Goal: Task Accomplishment & Management: Complete application form

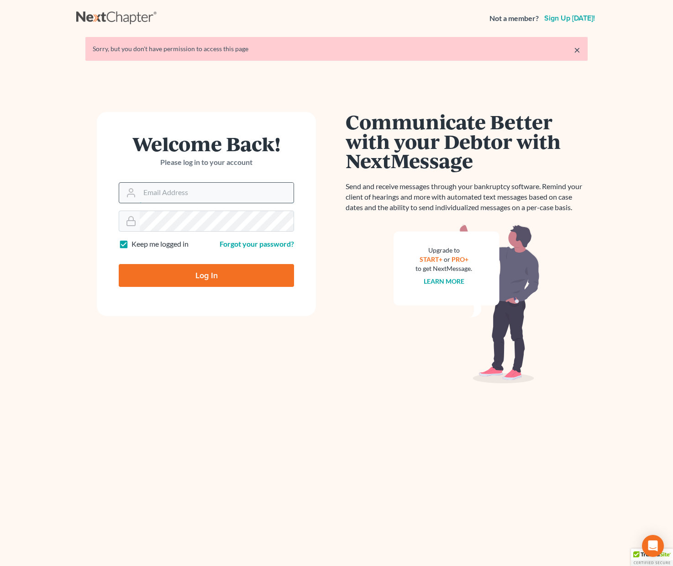
click at [147, 185] on input "Email Address" at bounding box center [217, 193] width 154 height 20
type input "Allison@skibalaw.com"
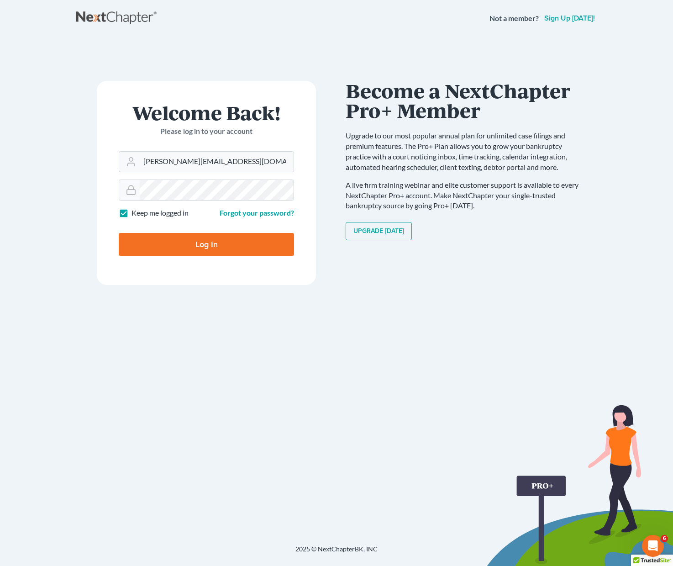
click at [203, 249] on input "Log In" at bounding box center [206, 244] width 175 height 23
type input "Thinking..."
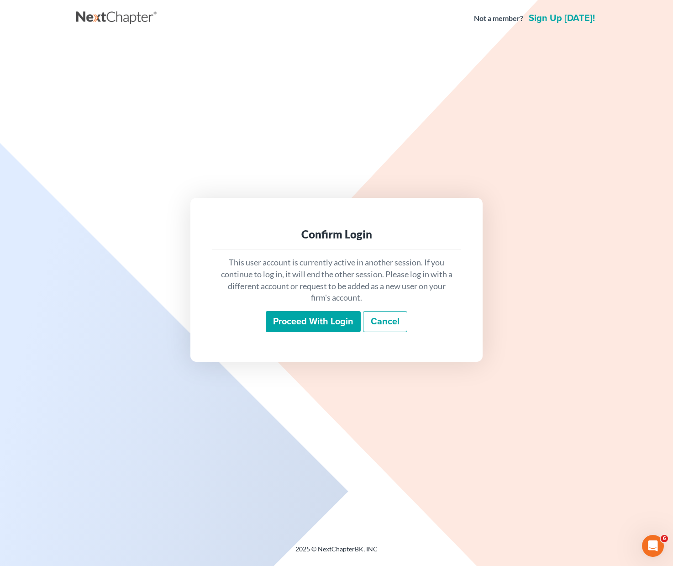
click at [308, 322] on input "Proceed with login" at bounding box center [313, 321] width 95 height 21
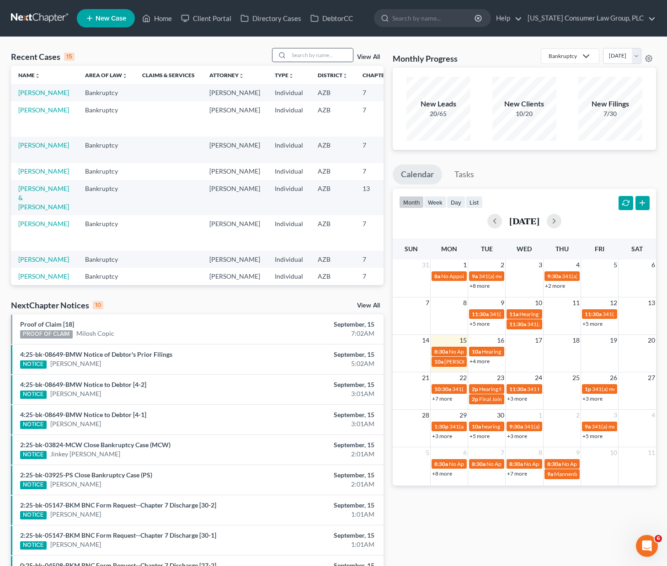
click at [296, 51] on input "search" at bounding box center [321, 54] width 64 height 13
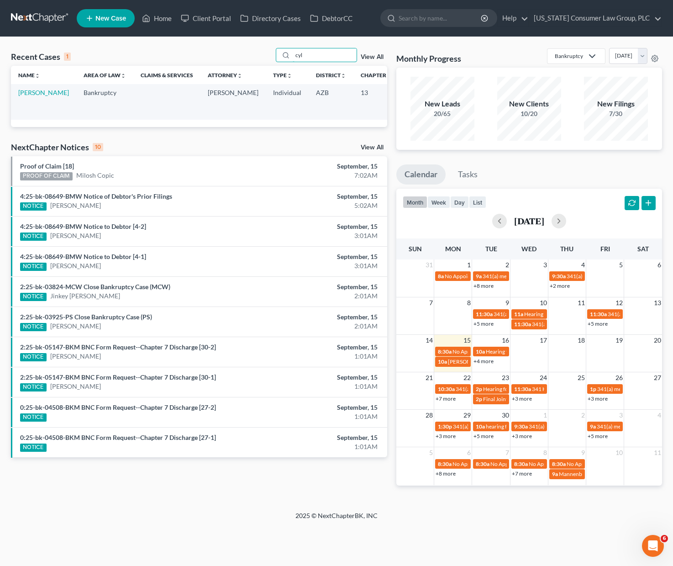
type input "cyl"
click at [28, 97] on td "[PERSON_NAME]" at bounding box center [43, 101] width 65 height 35
click at [27, 96] on link "[PERSON_NAME]" at bounding box center [43, 93] width 51 height 8
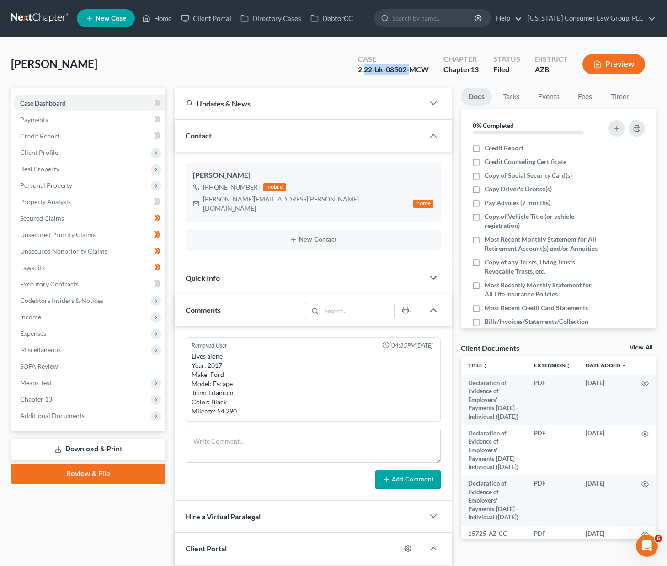
drag, startPoint x: 365, startPoint y: 69, endPoint x: 409, endPoint y: 68, distance: 44.3
click at [409, 68] on div "2:22-bk-08502-MCW" at bounding box center [393, 69] width 71 height 11
copy div "22-bk-08502-"
click at [165, 22] on link "Home" at bounding box center [157, 18] width 39 height 16
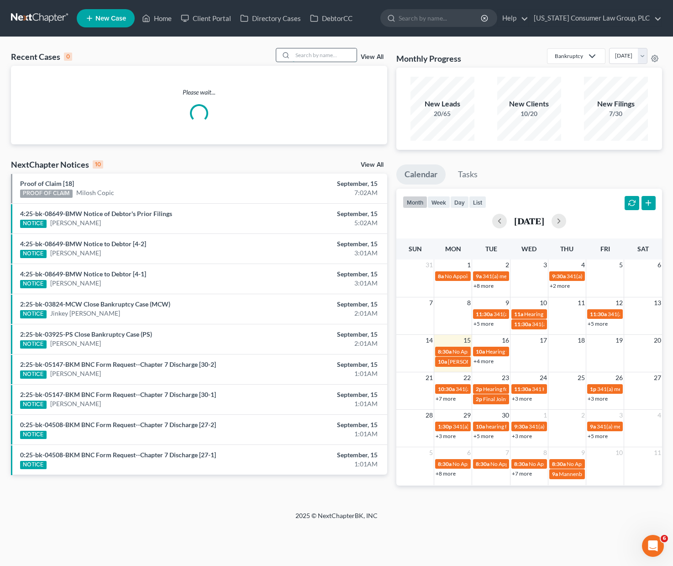
click at [311, 58] on input "search" at bounding box center [325, 54] width 64 height 13
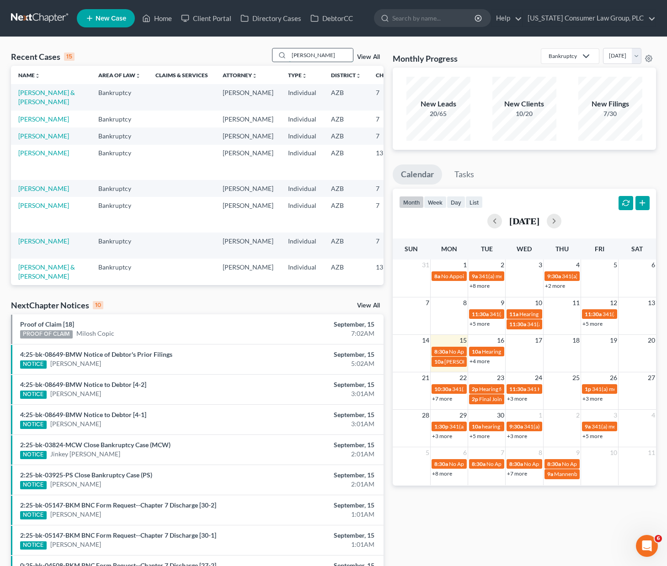
type input "[PERSON_NAME]"
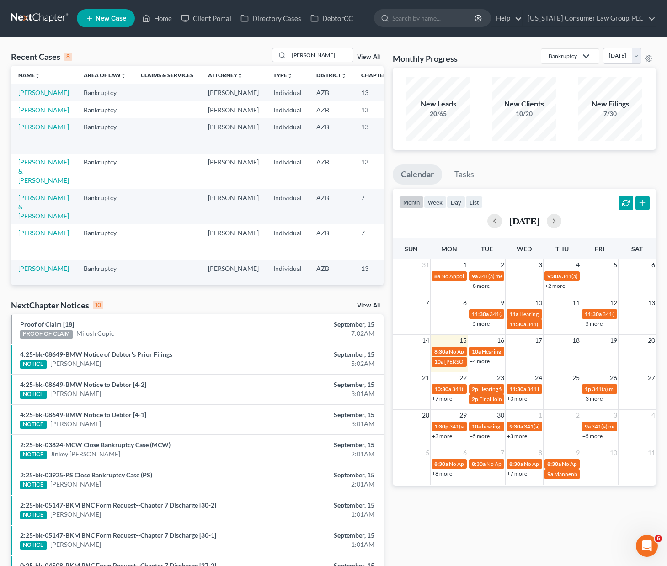
click at [28, 131] on link "[PERSON_NAME]" at bounding box center [43, 127] width 51 height 8
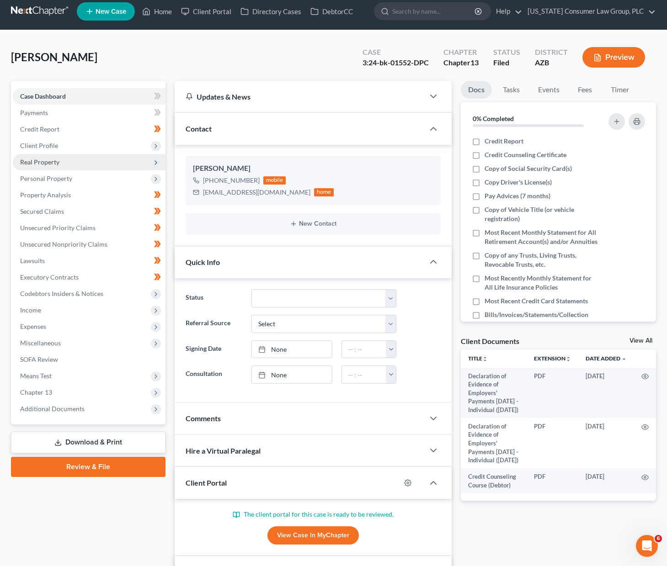
scroll to position [15, 0]
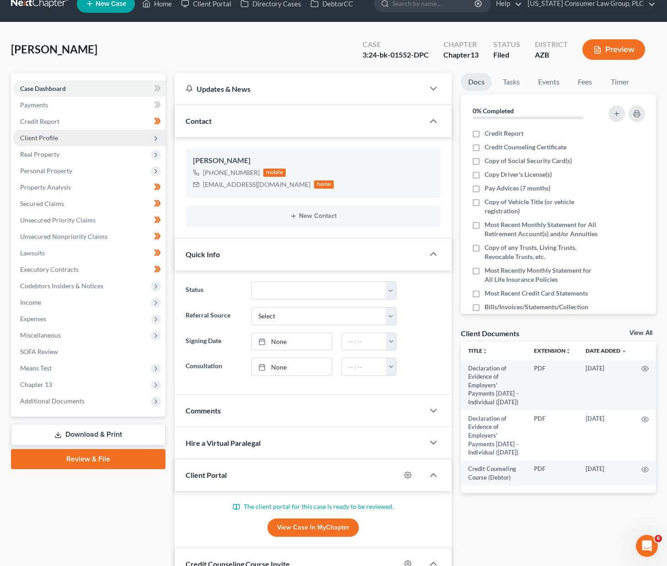
click at [47, 140] on span "Client Profile" at bounding box center [39, 138] width 38 height 8
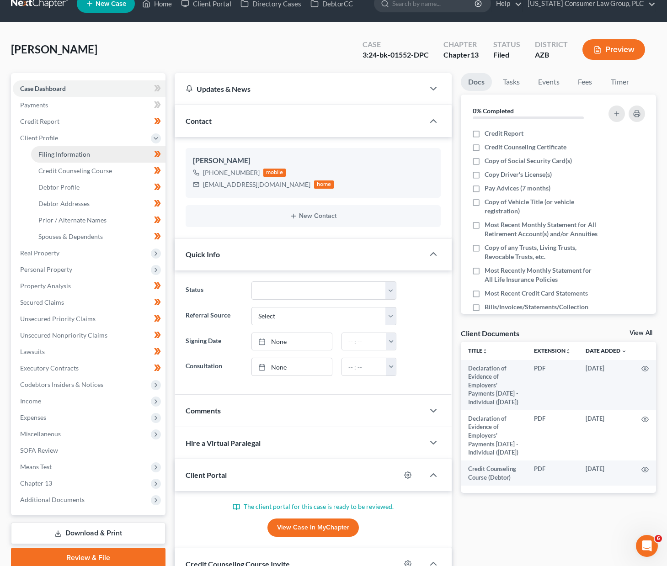
click at [52, 147] on link "Filing Information" at bounding box center [98, 154] width 134 height 16
select select "1"
select select "0"
select select "3"
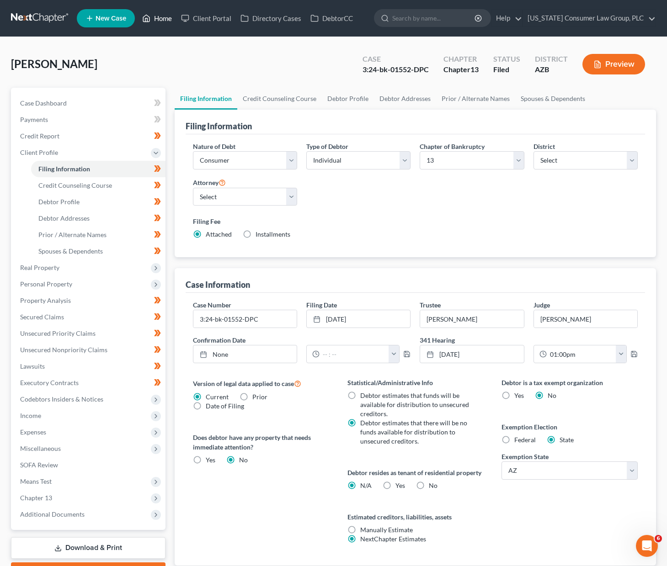
click at [155, 18] on link "Home" at bounding box center [157, 18] width 39 height 16
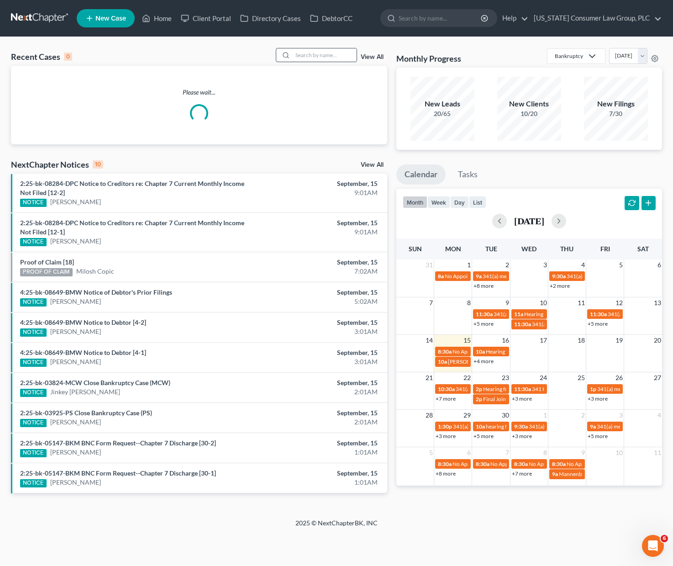
click at [307, 55] on input "search" at bounding box center [325, 54] width 64 height 13
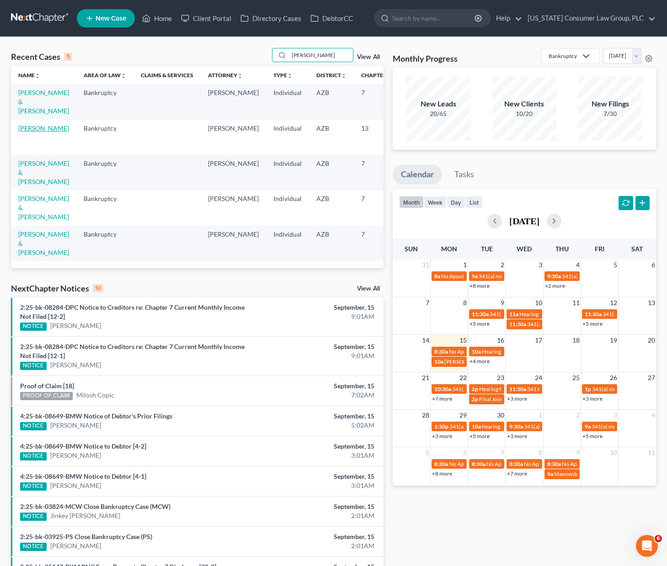
type input "[PERSON_NAME]"
click at [32, 132] on link "[PERSON_NAME]" at bounding box center [43, 128] width 51 height 8
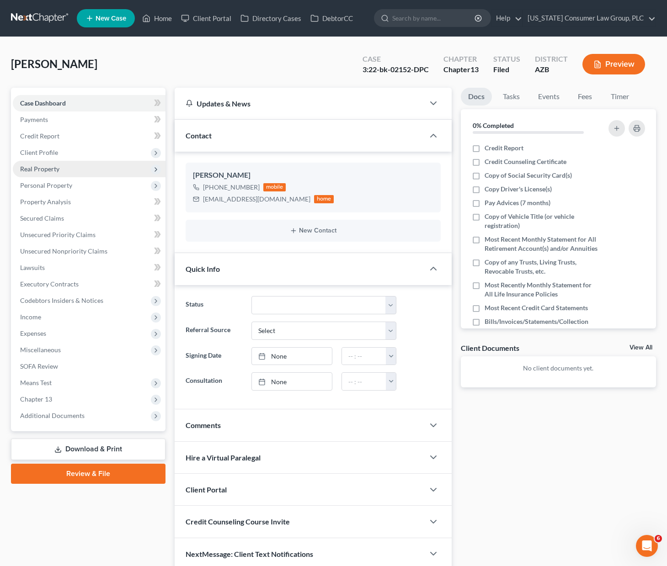
click at [40, 167] on span "Real Property" at bounding box center [39, 169] width 39 height 8
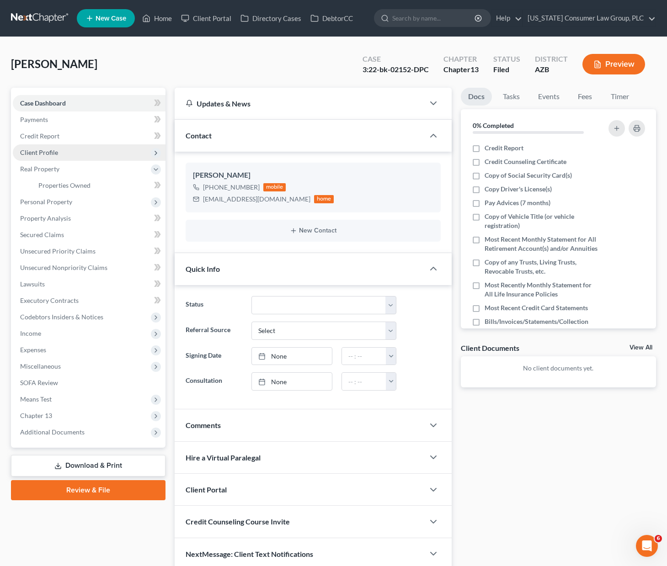
click at [39, 151] on span "Client Profile" at bounding box center [39, 152] width 38 height 8
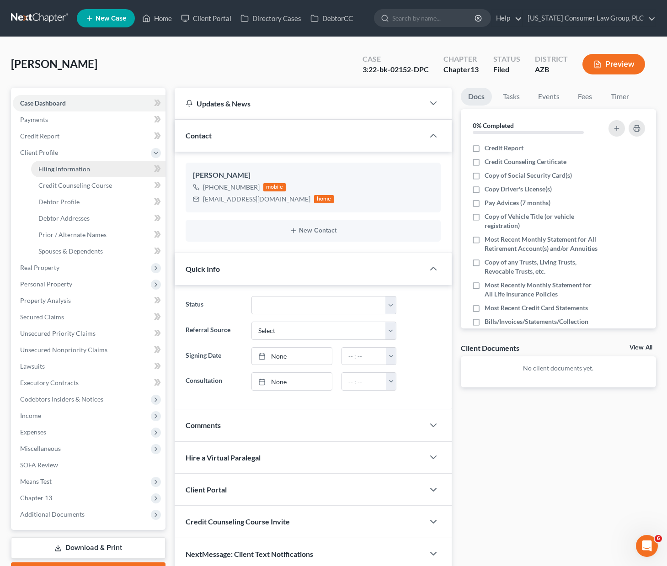
click at [48, 167] on span "Filing Information" at bounding box center [64, 169] width 52 height 8
select select "1"
select select "0"
select select "3"
select select "4"
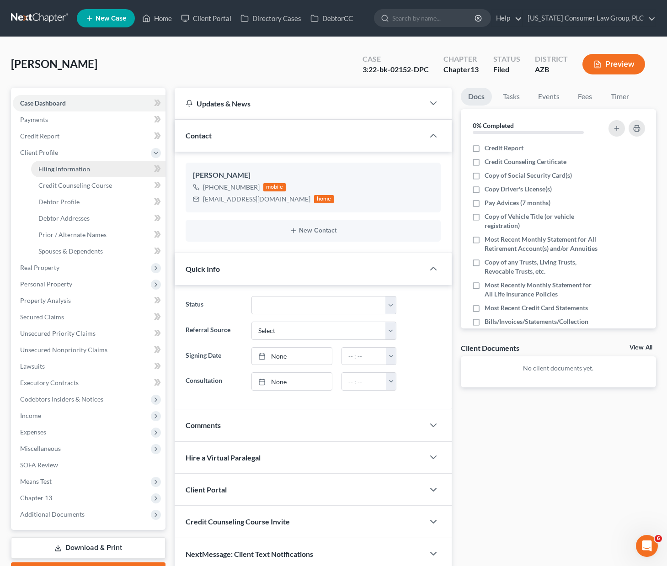
select select "0"
select select "3"
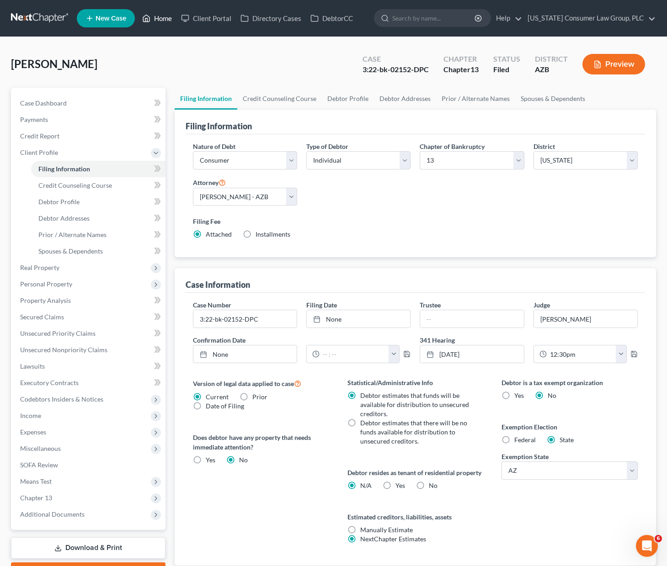
click at [153, 15] on link "Home" at bounding box center [157, 18] width 39 height 16
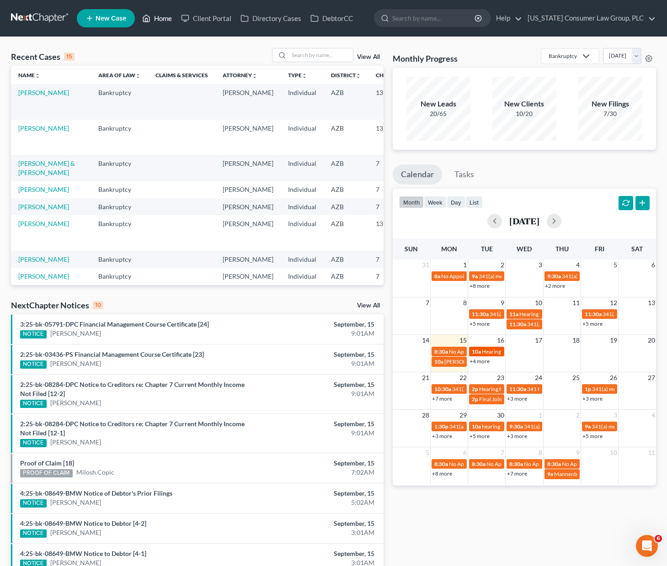
click at [485, 348] on span "Hearing for [PERSON_NAME]" at bounding box center [517, 351] width 71 height 7
select select "Days"
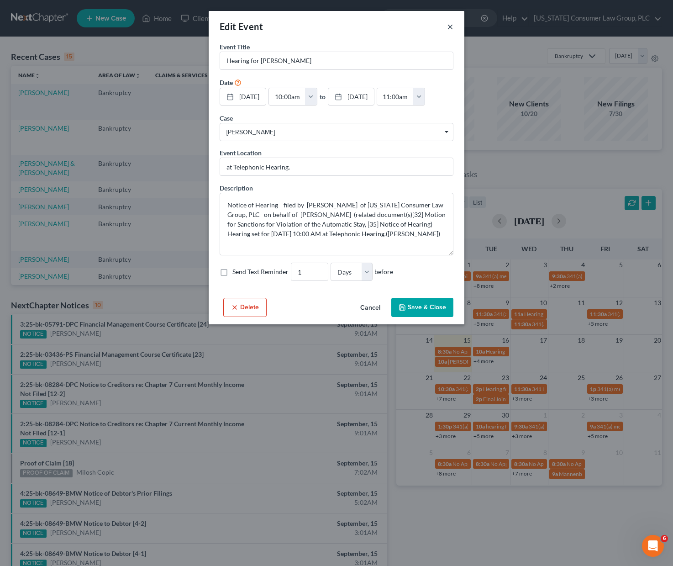
click at [451, 28] on button "×" at bounding box center [450, 26] width 6 height 11
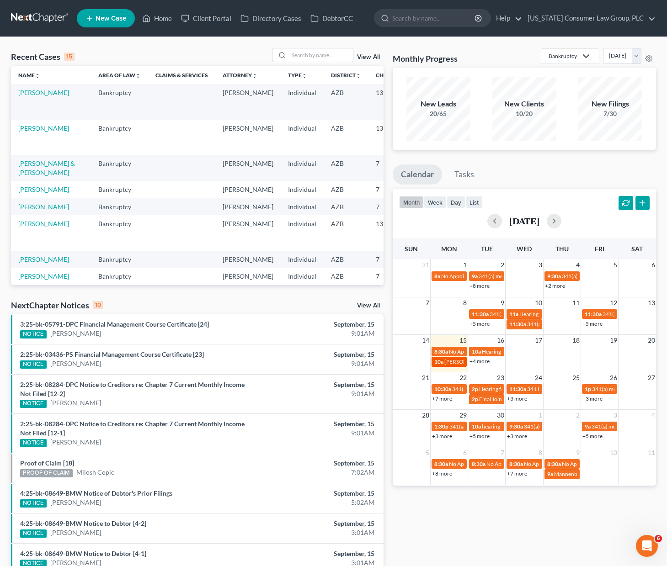
click at [448, 362] on span "[PERSON_NAME] Arbitration Hearing" at bounding box center [489, 361] width 91 height 7
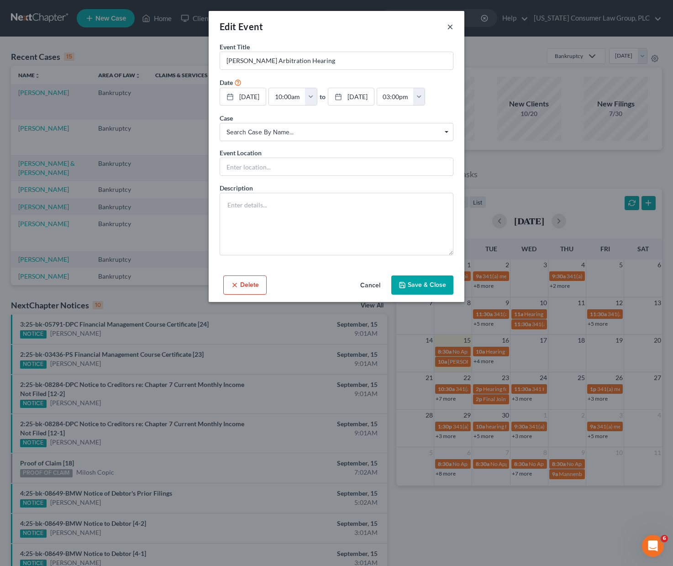
click at [451, 25] on button "×" at bounding box center [450, 26] width 6 height 11
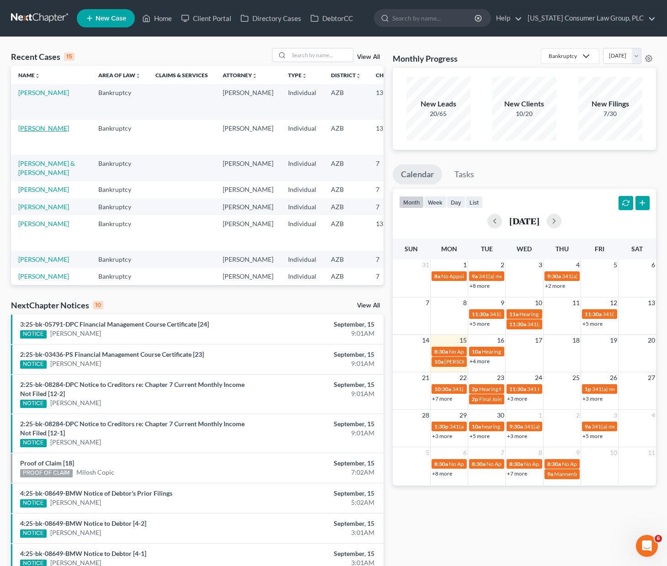
click at [24, 128] on link "[PERSON_NAME]" at bounding box center [43, 128] width 51 height 8
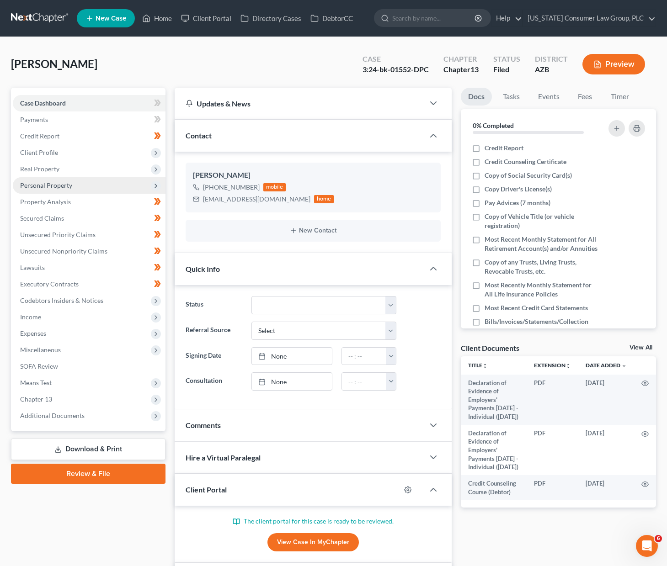
click at [53, 184] on span "Personal Property" at bounding box center [46, 185] width 52 height 8
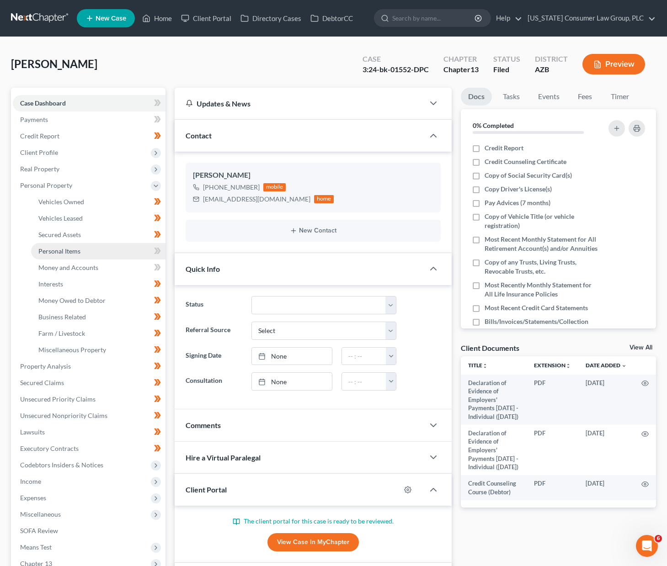
click at [64, 245] on link "Personal Items" at bounding box center [98, 251] width 134 height 16
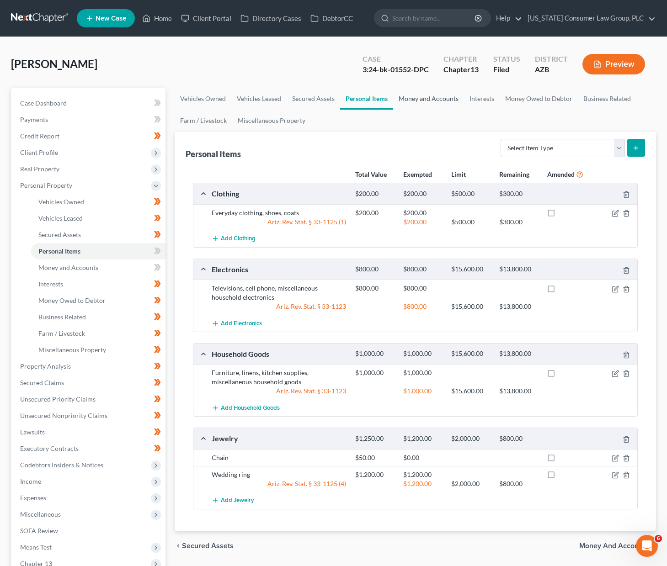
click at [431, 96] on link "Money and Accounts" at bounding box center [428, 99] width 71 height 22
